Goal: Find specific page/section: Find specific page/section

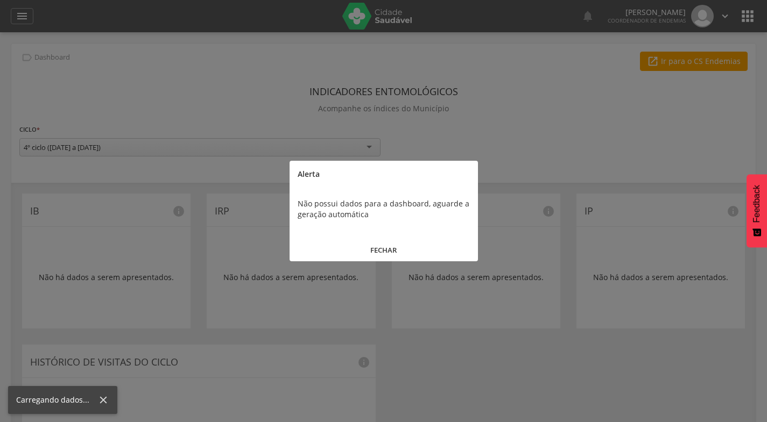
click at [385, 251] on button "FECHAR" at bounding box center [383, 250] width 188 height 23
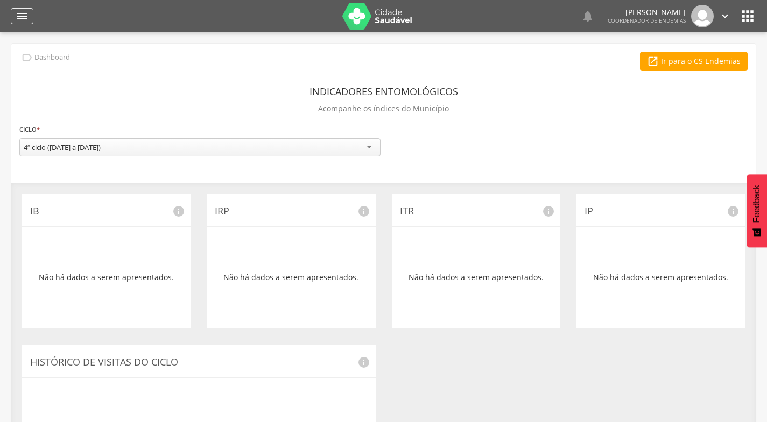
click at [20, 15] on icon "" at bounding box center [22, 16] width 13 height 13
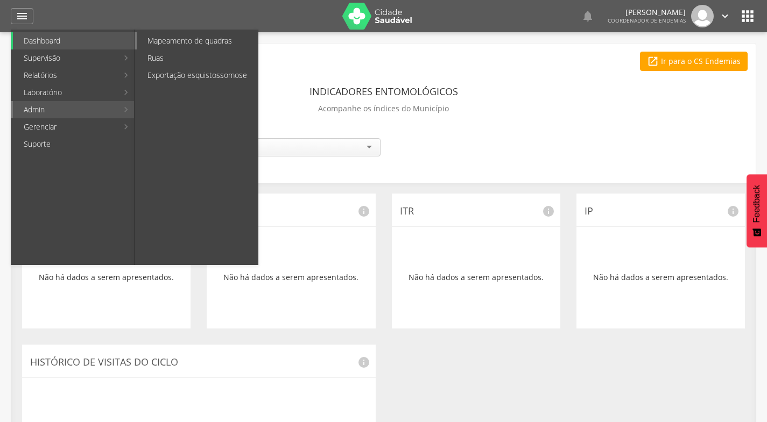
click at [161, 39] on link "Mapeamento de quadras" at bounding box center [197, 40] width 121 height 17
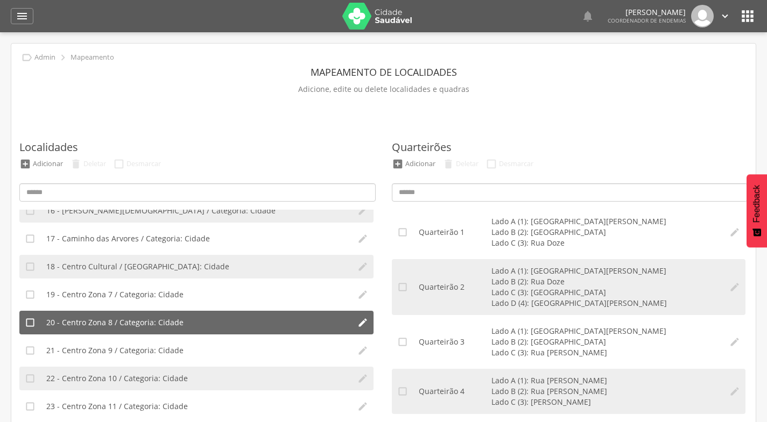
scroll to position [484, 0]
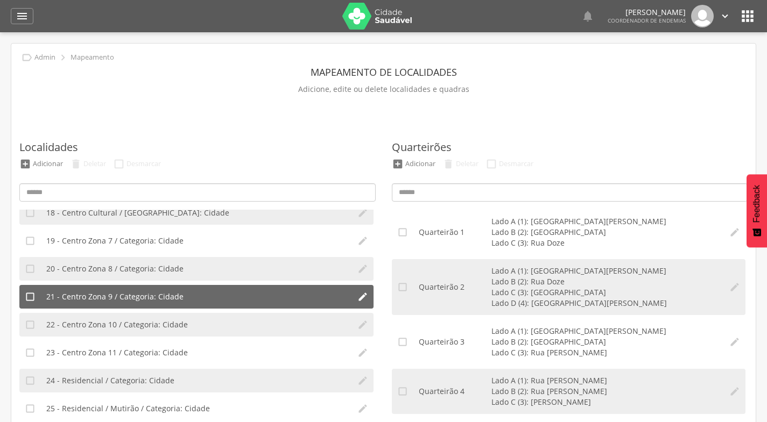
click at [119, 292] on span "21 - Centro Zona 9 / Categoria: Cidade" at bounding box center [114, 297] width 137 height 11
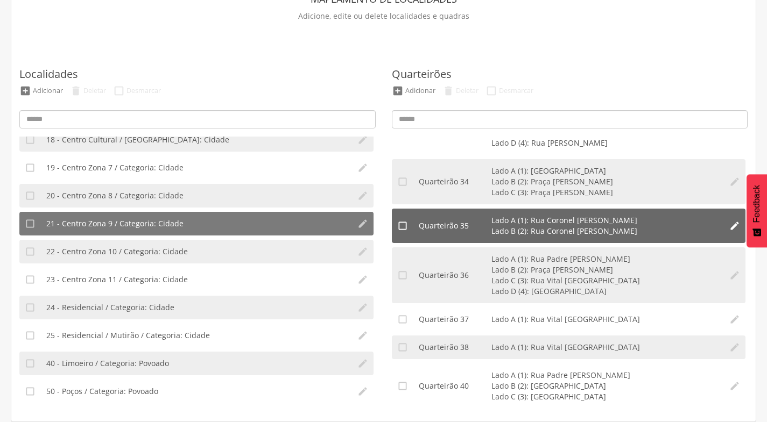
scroll to position [1983, 0]
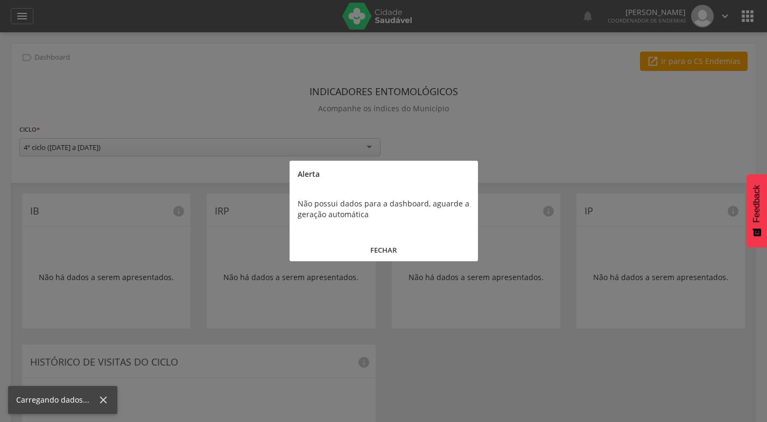
click at [22, 20] on div at bounding box center [383, 211] width 767 height 422
click at [390, 249] on button "FECHAR" at bounding box center [383, 250] width 188 height 23
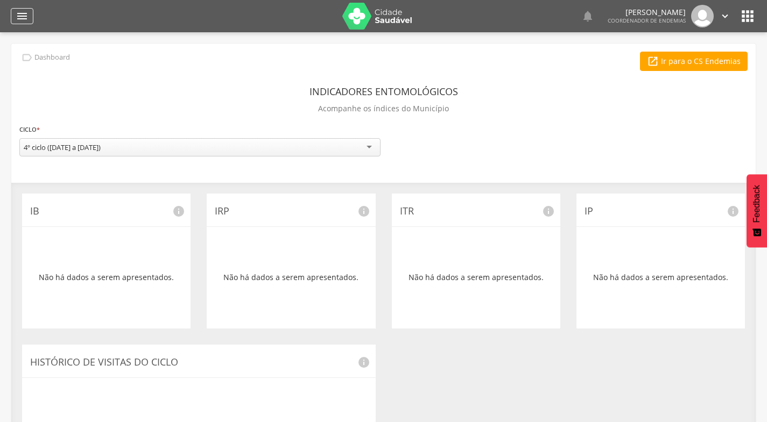
click at [24, 19] on icon "" at bounding box center [22, 16] width 13 height 13
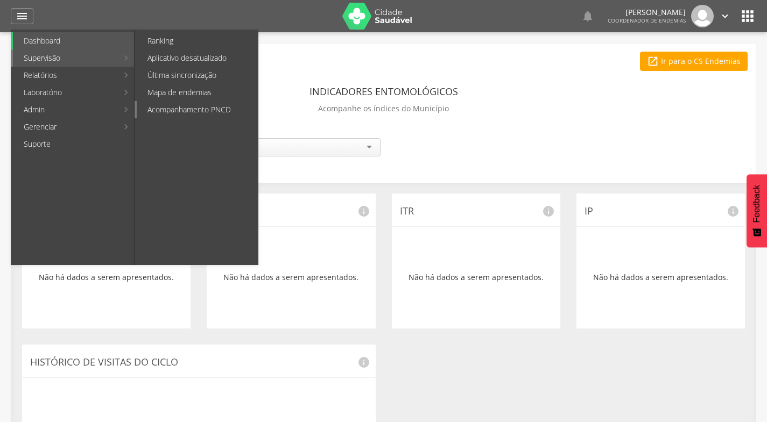
click at [203, 110] on link "Acompanhamento PNCD" at bounding box center [197, 109] width 121 height 17
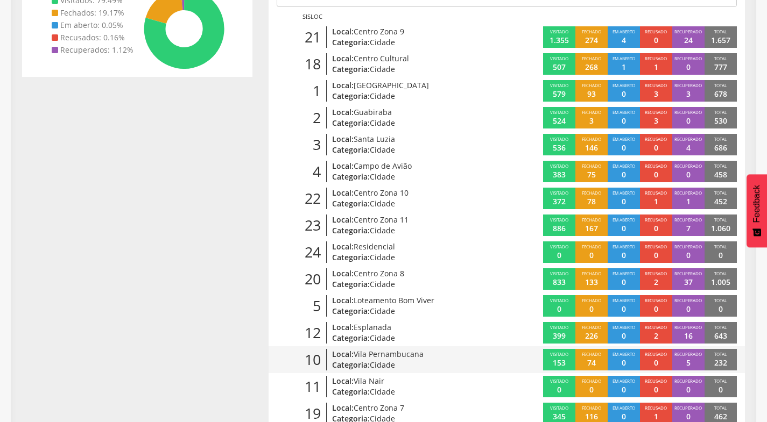
scroll to position [161, 0]
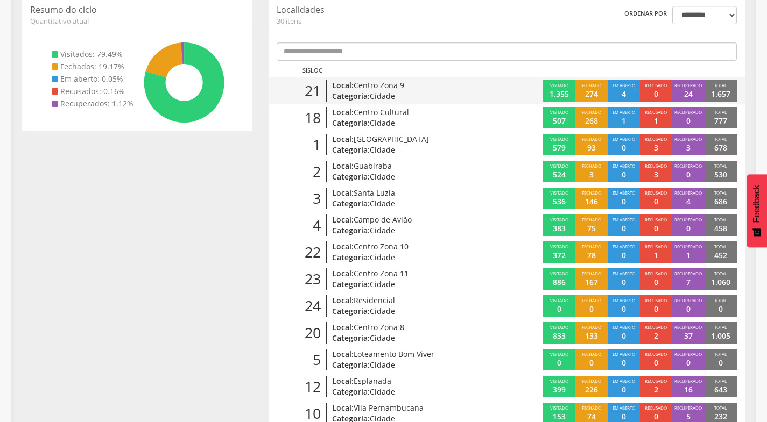
click at [368, 93] on p "Categoria: Cidade" at bounding box center [408, 96] width 152 height 11
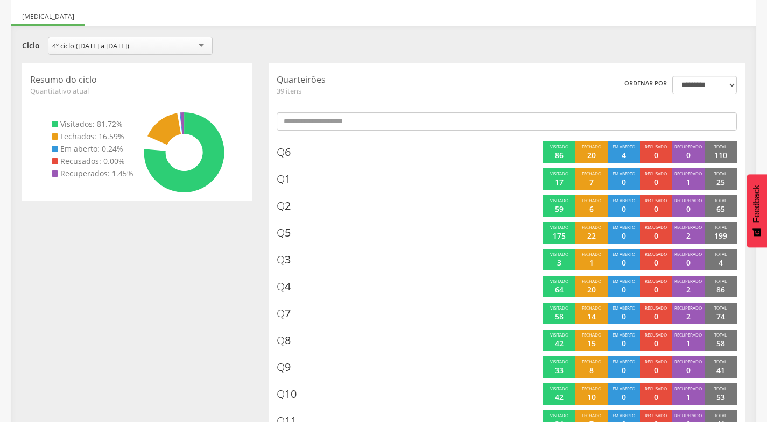
scroll to position [161, 0]
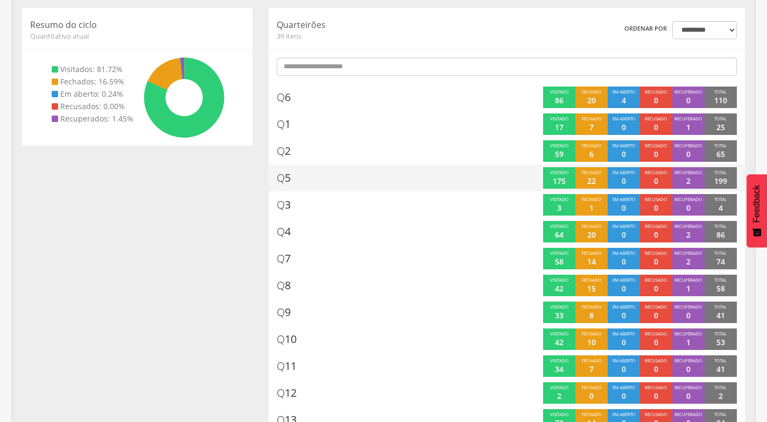
click at [281, 176] on span "Q" at bounding box center [281, 178] width 8 height 15
click at [289, 180] on span "Q 5" at bounding box center [284, 179] width 14 height 16
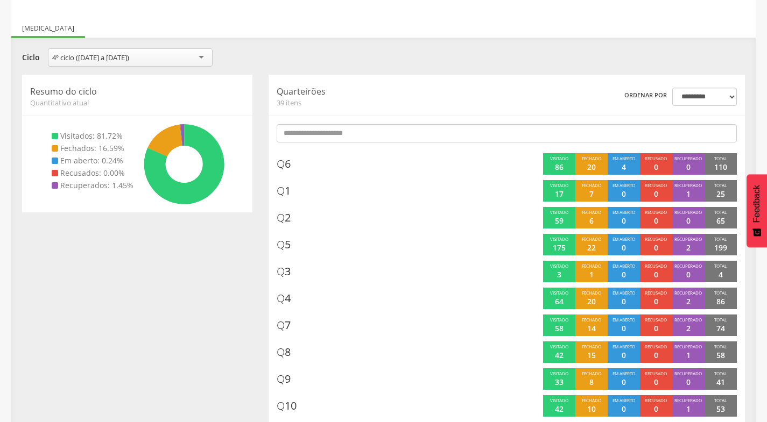
scroll to position [0, 0]
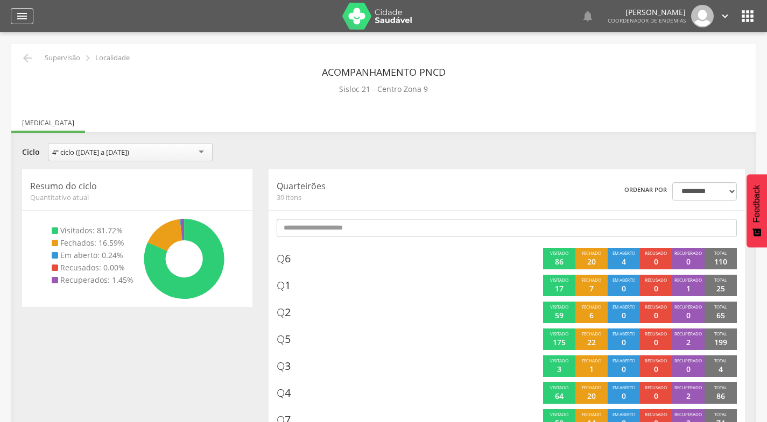
click at [25, 15] on icon "" at bounding box center [22, 16] width 13 height 13
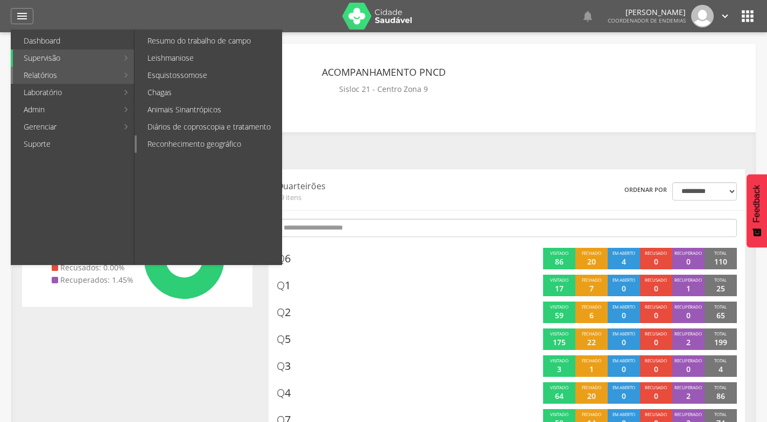
click at [171, 139] on link "Reconhecimento geográfico" at bounding box center [209, 144] width 145 height 17
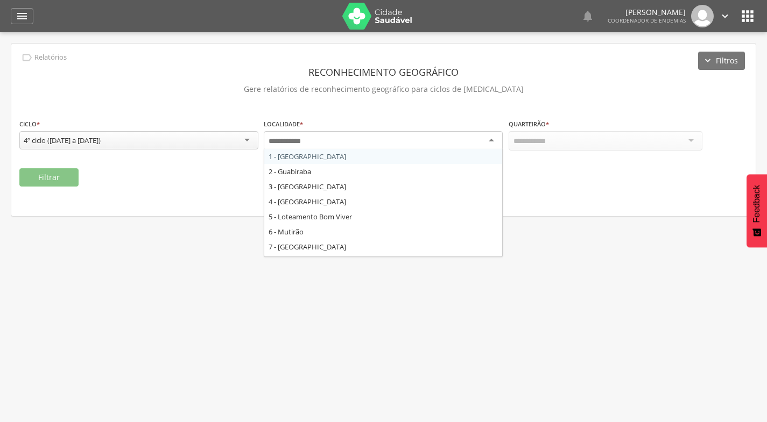
click at [494, 143] on div at bounding box center [383, 140] width 239 height 19
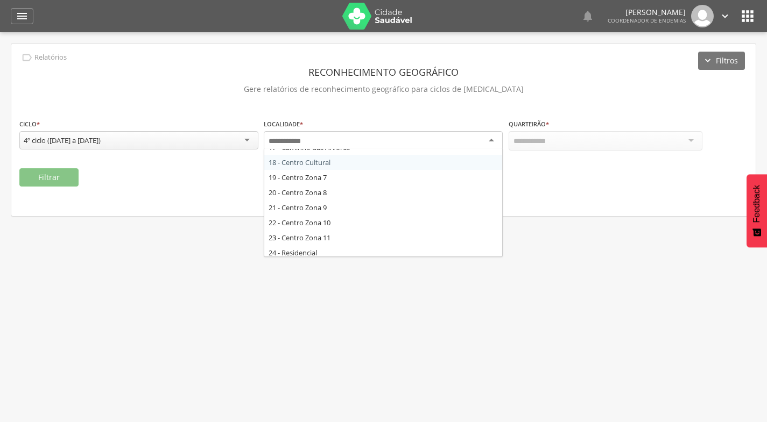
scroll to position [269, 0]
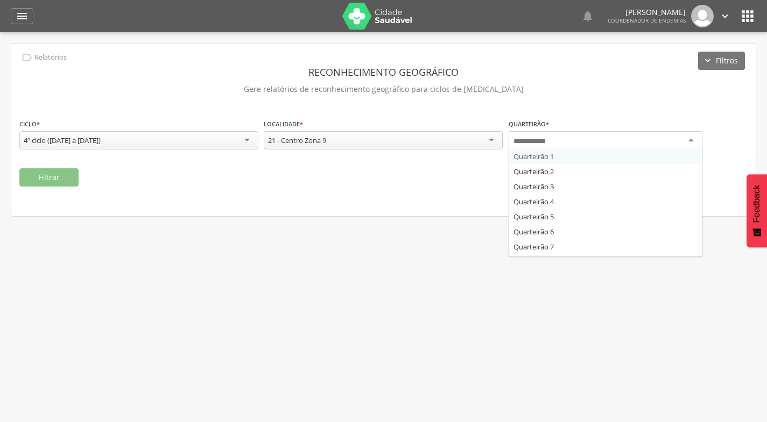
click at [690, 140] on div at bounding box center [605, 140] width 194 height 19
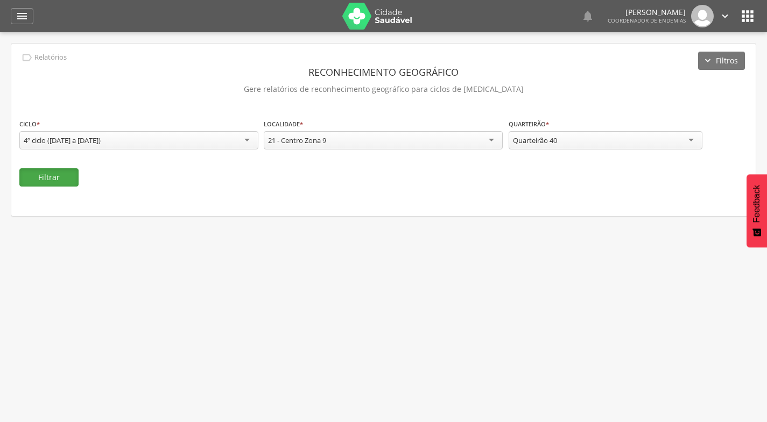
click at [39, 174] on button "Filtrar" at bounding box center [48, 177] width 59 height 18
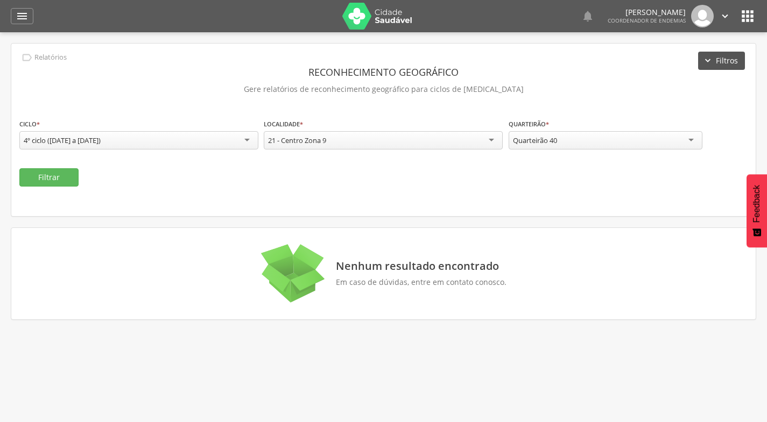
click at [710, 63] on button "Filtros" at bounding box center [721, 61] width 47 height 18
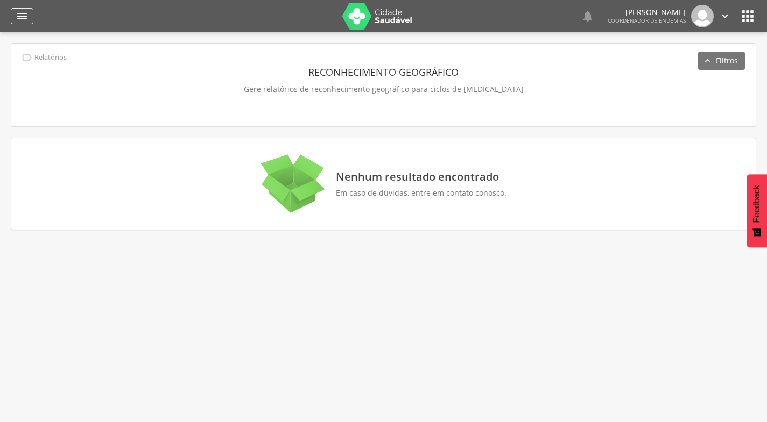
click at [27, 15] on icon "" at bounding box center [22, 16] width 13 height 13
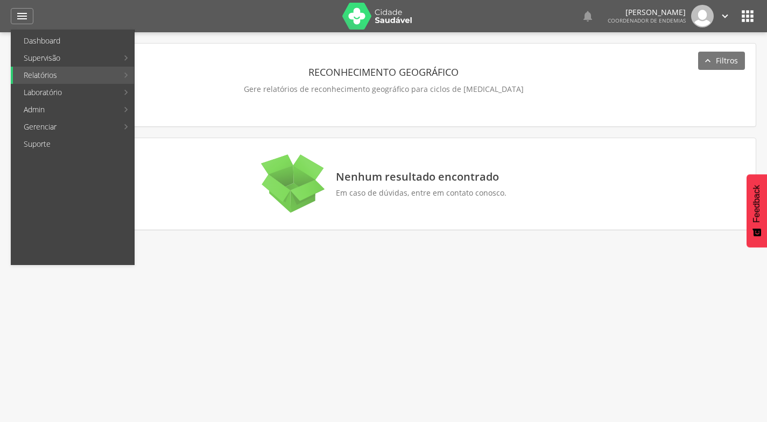
click at [195, 94] on link "Mapa de endemias" at bounding box center [197, 92] width 121 height 17
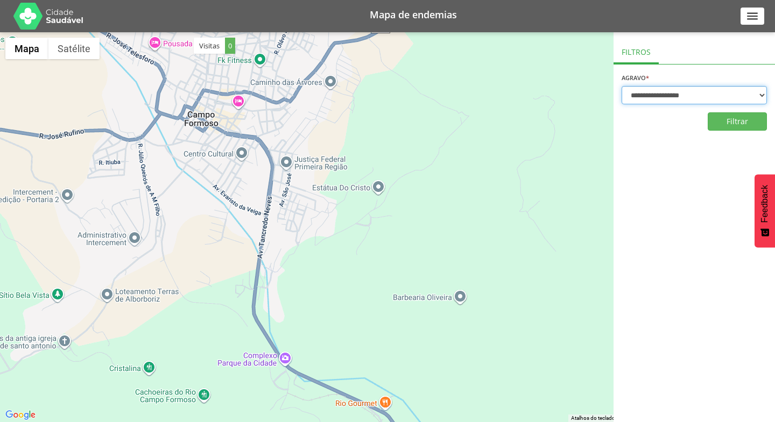
click at [760, 95] on select "**********" at bounding box center [693, 95] width 145 height 18
select select "*"
click at [621, 86] on select "**********" at bounding box center [693, 95] width 145 height 18
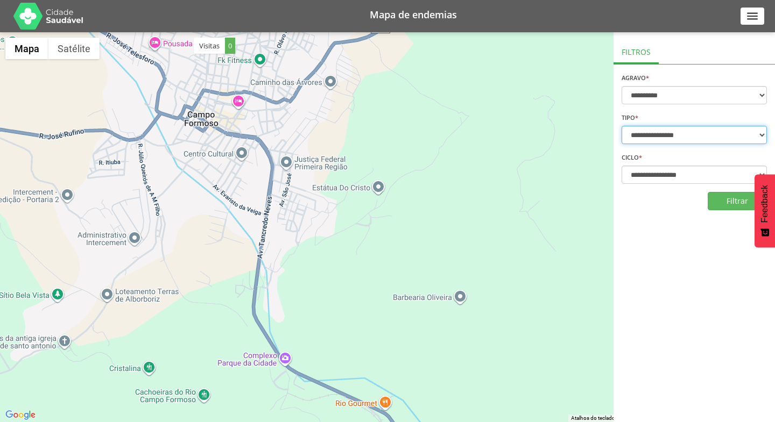
click at [759, 138] on select "**********" at bounding box center [693, 135] width 145 height 18
select select "*"
click at [621, 126] on select "**********" at bounding box center [693, 135] width 145 height 18
click at [730, 201] on button "Filtrar" at bounding box center [737, 201] width 59 height 18
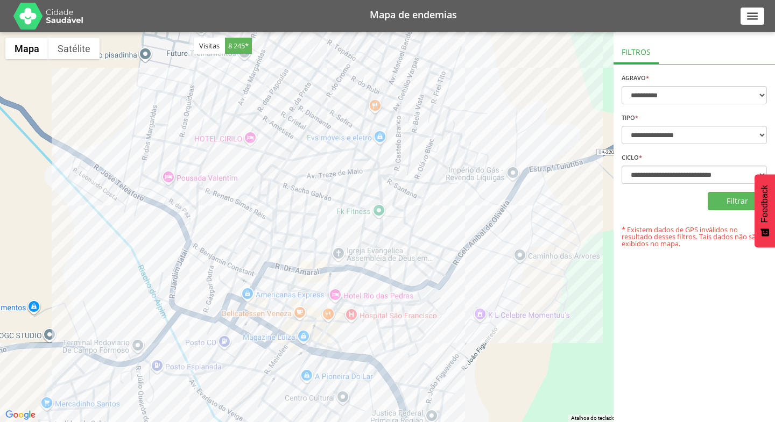
drag, startPoint x: 372, startPoint y: 335, endPoint x: 255, endPoint y: 157, distance: 213.2
click at [251, 166] on div at bounding box center [387, 227] width 775 height 390
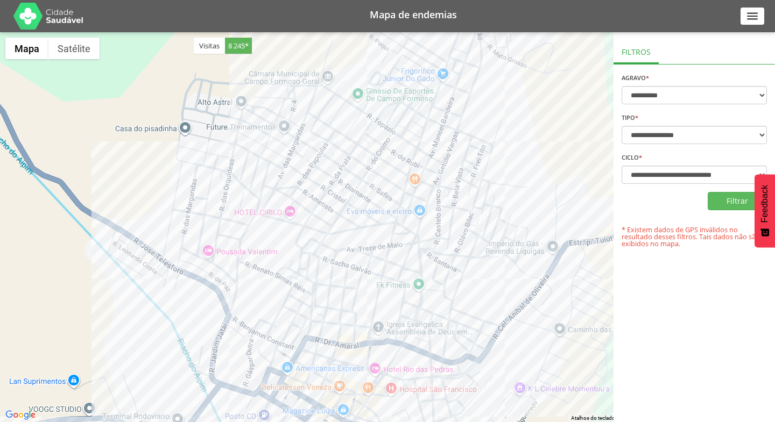
drag, startPoint x: 331, startPoint y: 144, endPoint x: 356, endPoint y: 185, distance: 47.8
click at [356, 185] on div at bounding box center [387, 227] width 775 height 390
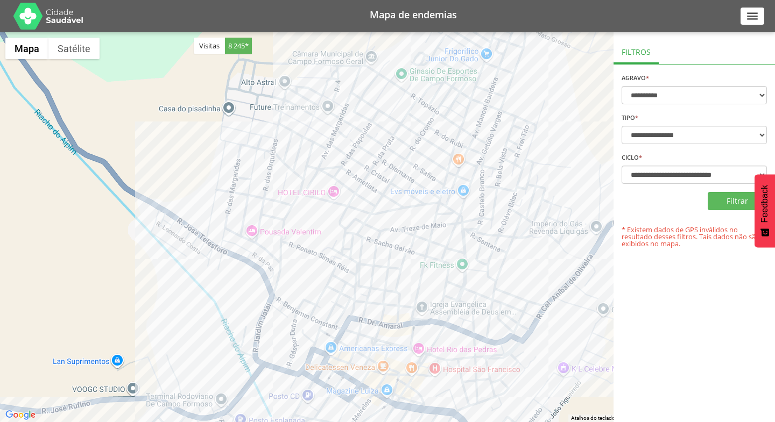
drag, startPoint x: 366, startPoint y: 325, endPoint x: 410, endPoint y: 304, distance: 48.4
click at [410, 304] on div at bounding box center [387, 227] width 775 height 390
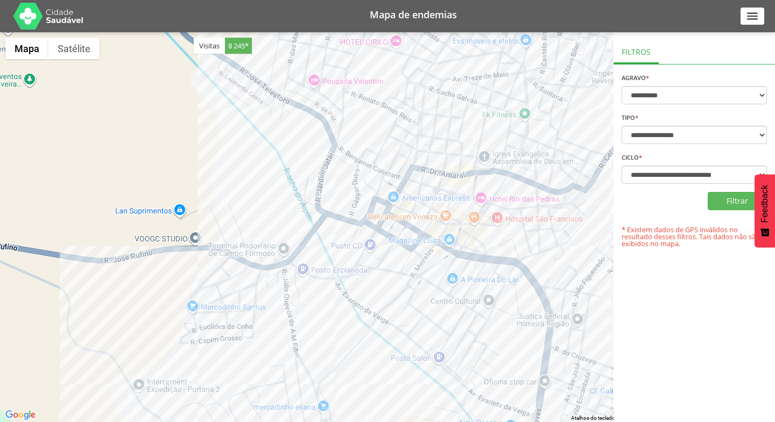
drag, startPoint x: 358, startPoint y: 122, endPoint x: 421, endPoint y: -40, distance: 174.1
click at [421, 0] on html "**********" at bounding box center [387, 211] width 775 height 422
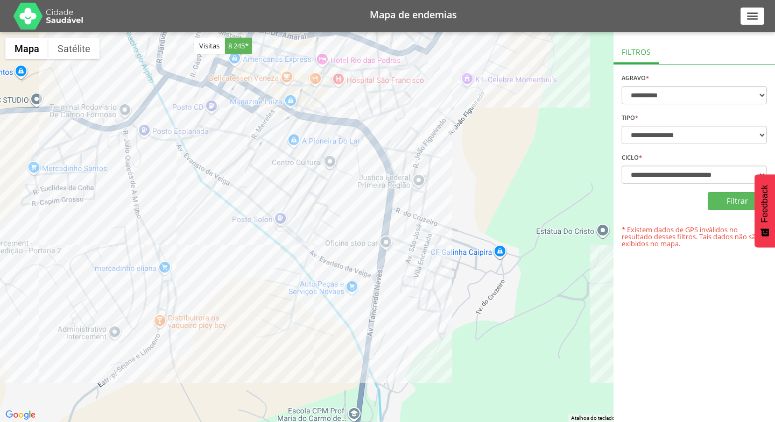
drag, startPoint x: 348, startPoint y: 223, endPoint x: 188, endPoint y: 82, distance: 212.7
click at [188, 82] on div at bounding box center [387, 227] width 775 height 390
drag, startPoint x: 655, startPoint y: 269, endPoint x: 623, endPoint y: 265, distance: 32.6
click at [623, 265] on div "**********" at bounding box center [693, 227] width 161 height 390
drag, startPoint x: 623, startPoint y: 265, endPoint x: 655, endPoint y: 306, distance: 51.8
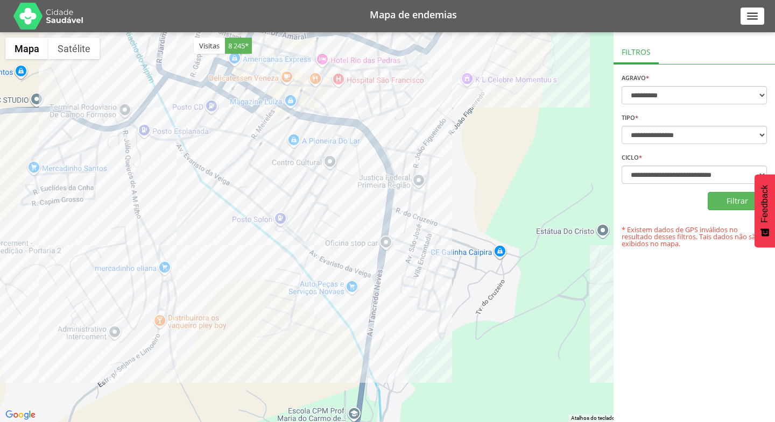
drag, startPoint x: 655, startPoint y: 306, endPoint x: 679, endPoint y: 349, distance: 49.4
click at [679, 349] on div "**********" at bounding box center [693, 227] width 161 height 390
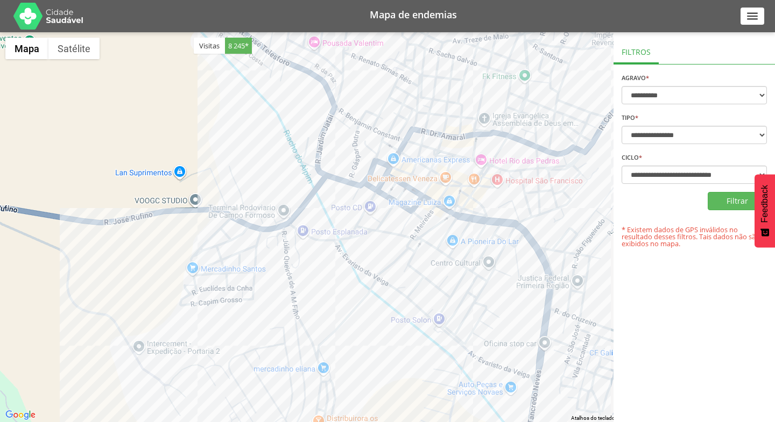
drag, startPoint x: 350, startPoint y: 251, endPoint x: 405, endPoint y: 264, distance: 56.5
click at [448, 308] on div at bounding box center [387, 227] width 775 height 390
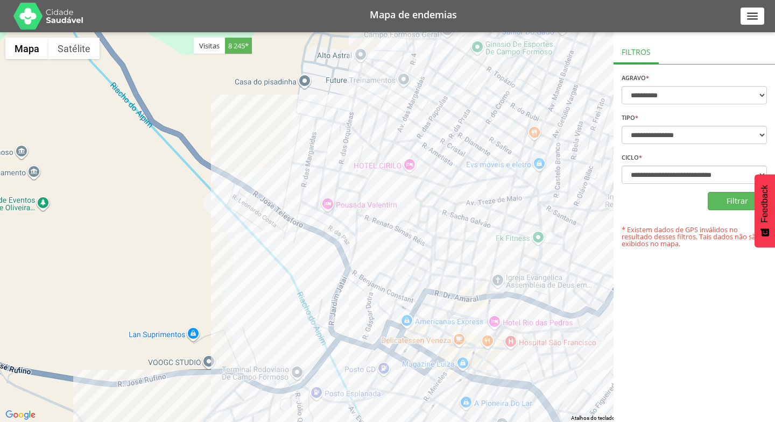
drag, startPoint x: 327, startPoint y: 256, endPoint x: 294, endPoint y: 280, distance: 40.5
click at [329, 369] on div at bounding box center [387, 227] width 775 height 390
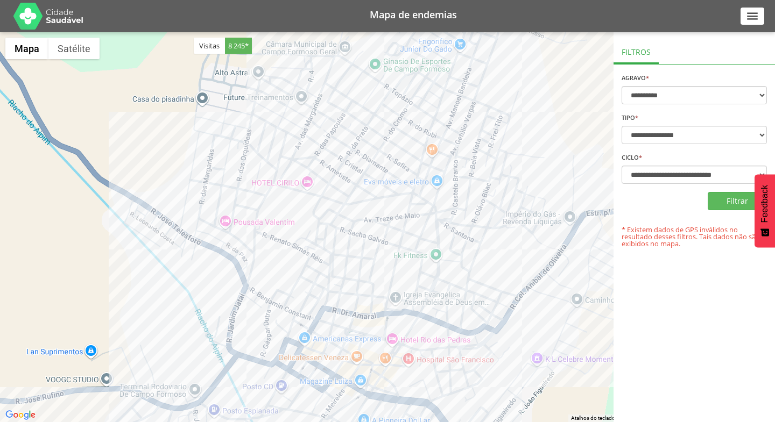
drag, startPoint x: 291, startPoint y: 247, endPoint x: 174, endPoint y: 238, distance: 117.1
click at [174, 238] on div at bounding box center [387, 227] width 775 height 390
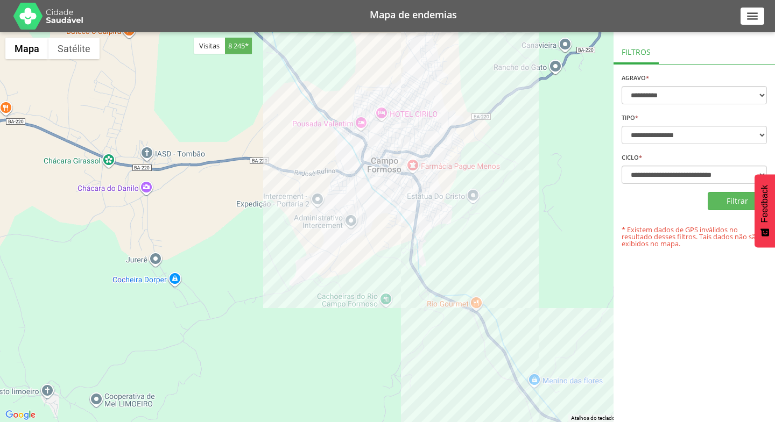
drag, startPoint x: 236, startPoint y: 192, endPoint x: 414, endPoint y: 89, distance: 206.3
click at [414, 89] on div at bounding box center [387, 227] width 775 height 390
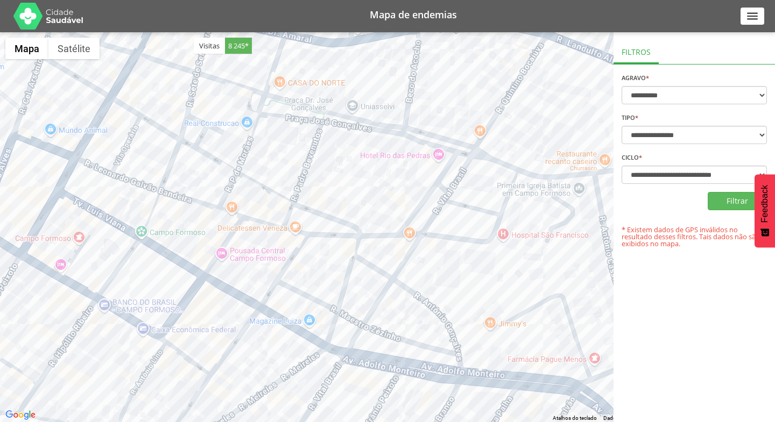
drag, startPoint x: 278, startPoint y: 307, endPoint x: 720, endPoint y: 105, distance: 486.1
click at [720, 105] on div "**********" at bounding box center [387, 211] width 775 height 422
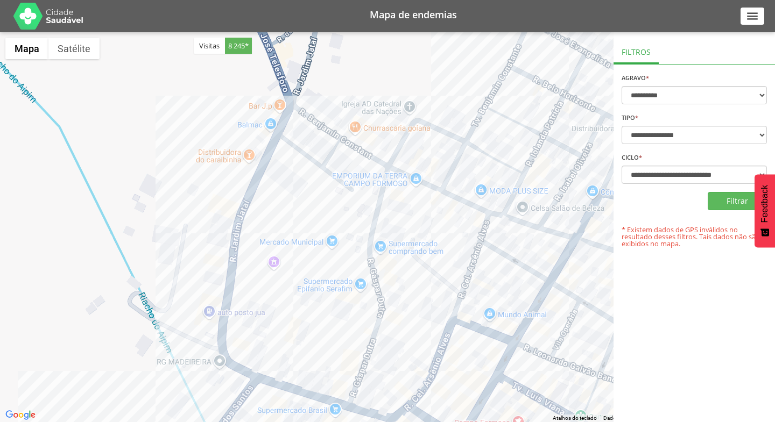
drag, startPoint x: 164, startPoint y: 174, endPoint x: 546, endPoint y: 292, distance: 399.8
click at [550, 301] on div at bounding box center [387, 227] width 775 height 390
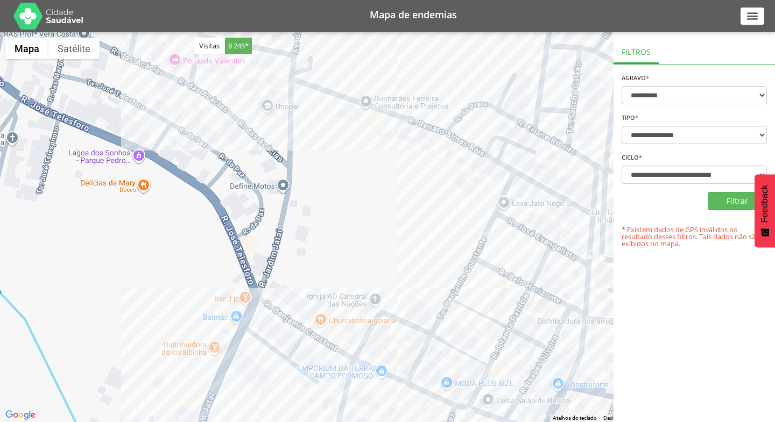
drag, startPoint x: 395, startPoint y: 84, endPoint x: 360, endPoint y: 279, distance: 198.4
click at [360, 280] on div at bounding box center [387, 227] width 775 height 390
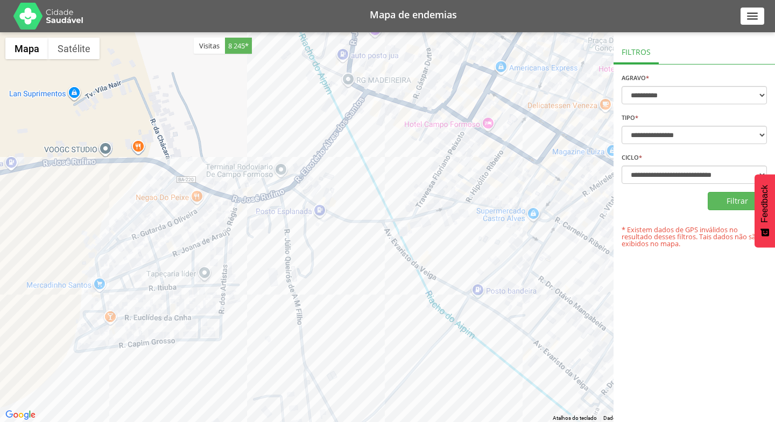
drag, startPoint x: 304, startPoint y: 350, endPoint x: 392, endPoint y: 40, distance: 321.7
click at [392, 40] on div at bounding box center [387, 227] width 775 height 390
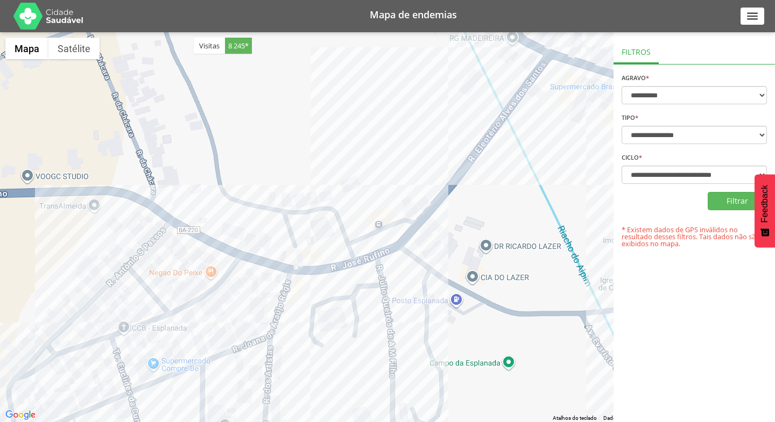
drag, startPoint x: 297, startPoint y: 163, endPoint x: 407, endPoint y: 215, distance: 122.0
click at [407, 215] on div at bounding box center [387, 227] width 775 height 390
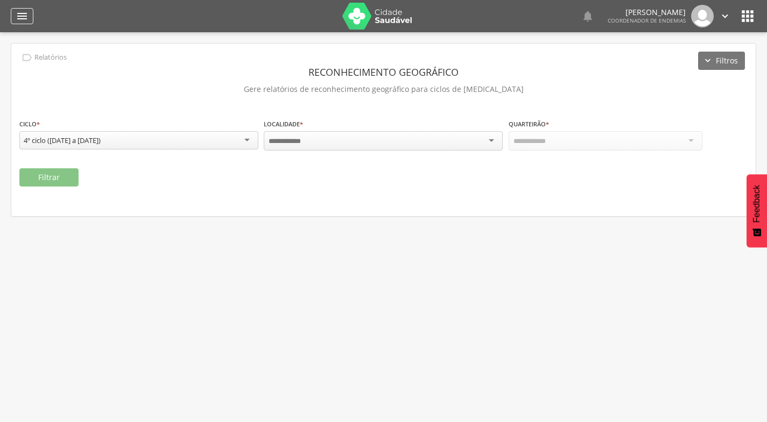
click at [12, 15] on div "" at bounding box center [22, 16] width 23 height 16
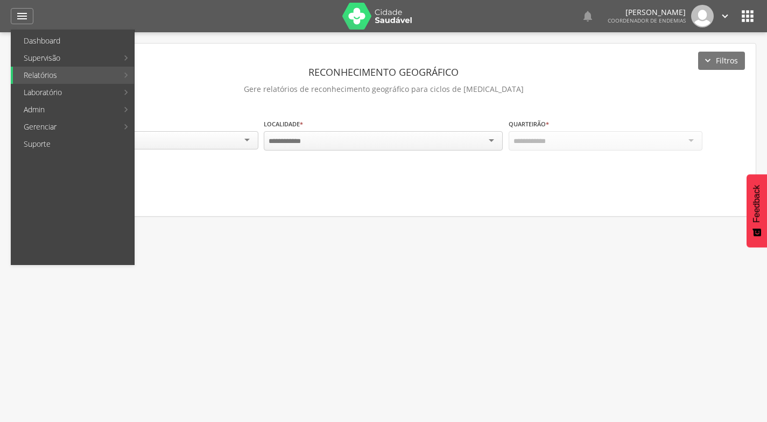
click at [171, 43] on link "Mapeamento de quadras" at bounding box center [197, 40] width 121 height 17
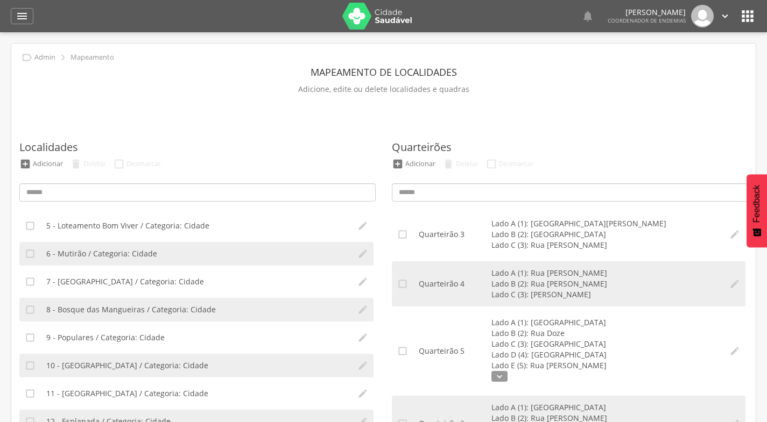
scroll to position [161, 0]
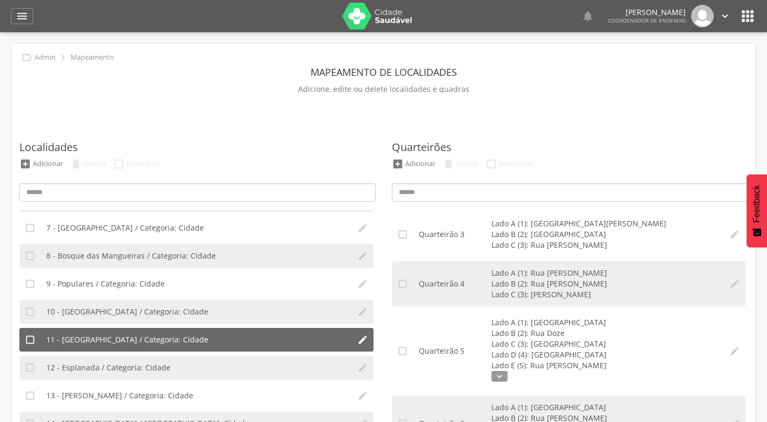
click at [135, 337] on span "11 - [GEOGRAPHIC_DATA] / Categoria: Cidade" at bounding box center [127, 340] width 162 height 11
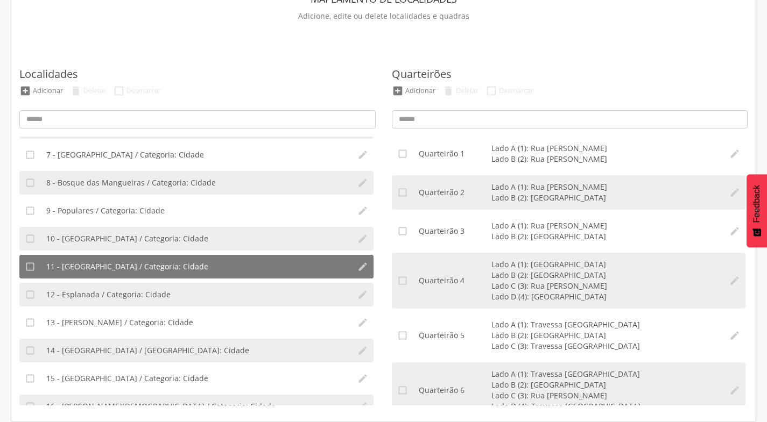
scroll to position [0, 0]
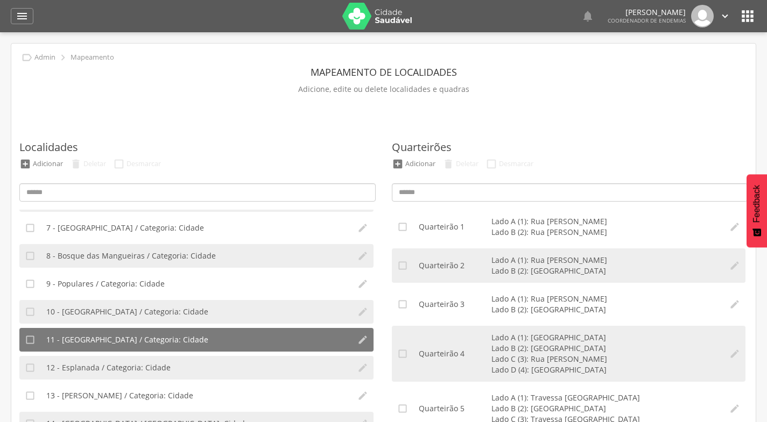
click at [724, 19] on icon "" at bounding box center [725, 16] width 12 height 12
click at [672, 62] on link "Sair" at bounding box center [687, 61] width 85 height 13
